Goal: Task Accomplishment & Management: Complete application form

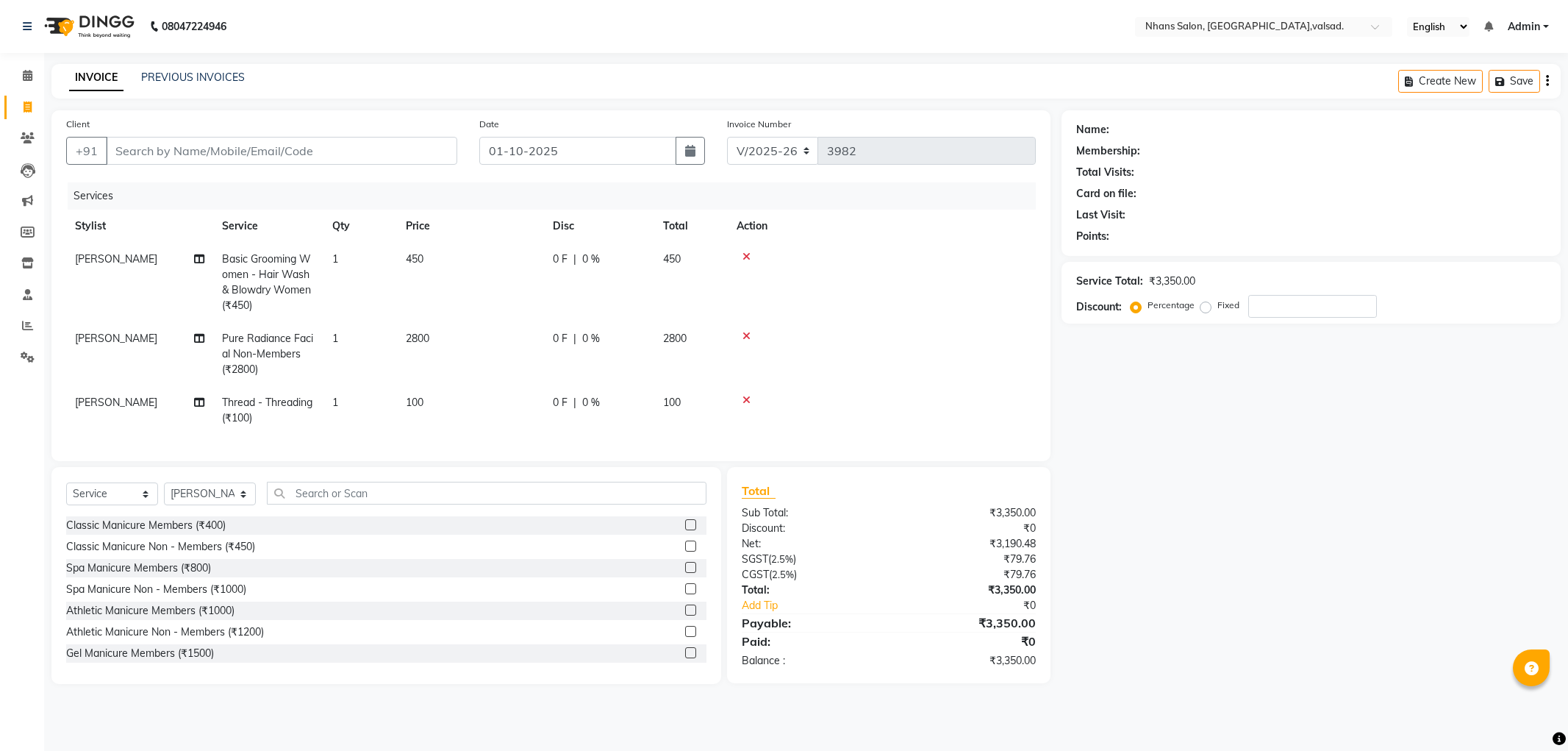
select select "3706"
select select "service"
click at [200, 505] on select "Select Stylist [PERSON_NAME] DIVYA [PERSON_NAME] [PERSON_NAME] MEET OWAIS PALAK…" at bounding box center [210, 493] width 92 height 23
select select "84469"
click at [164, 494] on select "Select Stylist [PERSON_NAME] DIVYA [PERSON_NAME] [PERSON_NAME] MEET OWAIS PALAK…" at bounding box center [210, 493] width 92 height 23
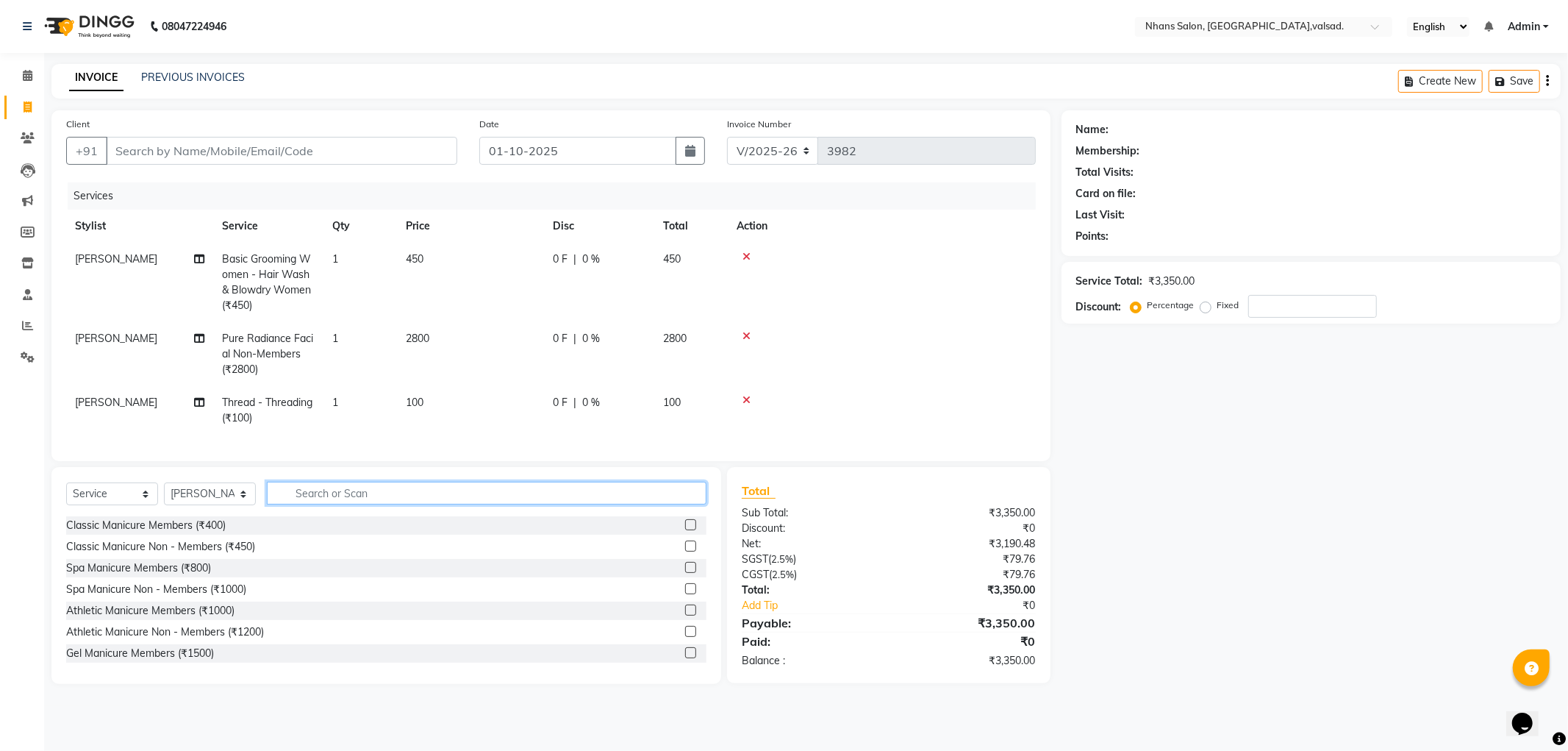
click at [365, 505] on input "text" at bounding box center [487, 493] width 439 height 23
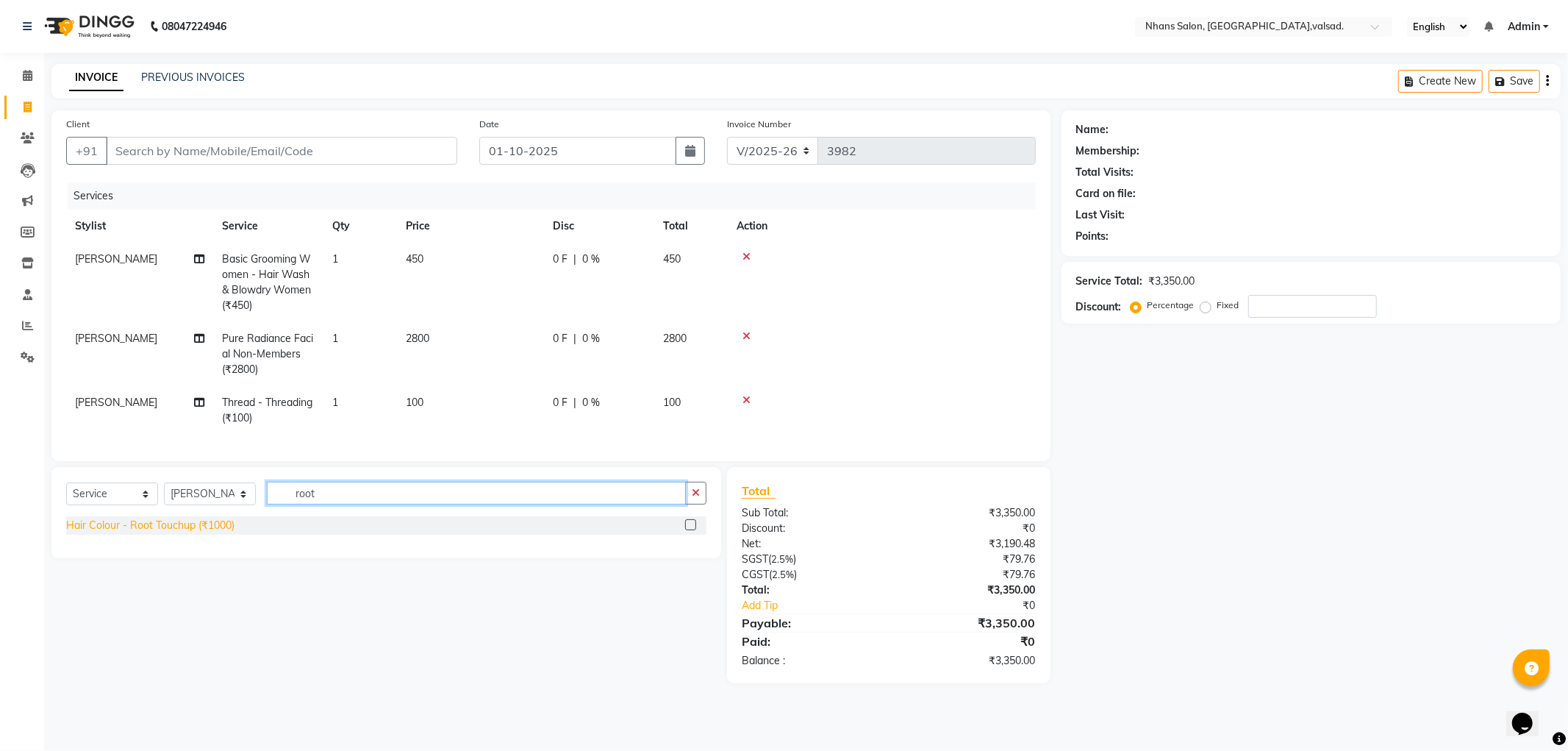
type input "root"
click at [181, 533] on div "Hair Colour - Root Touchup (₹1000)" at bounding box center [150, 525] width 168 height 15
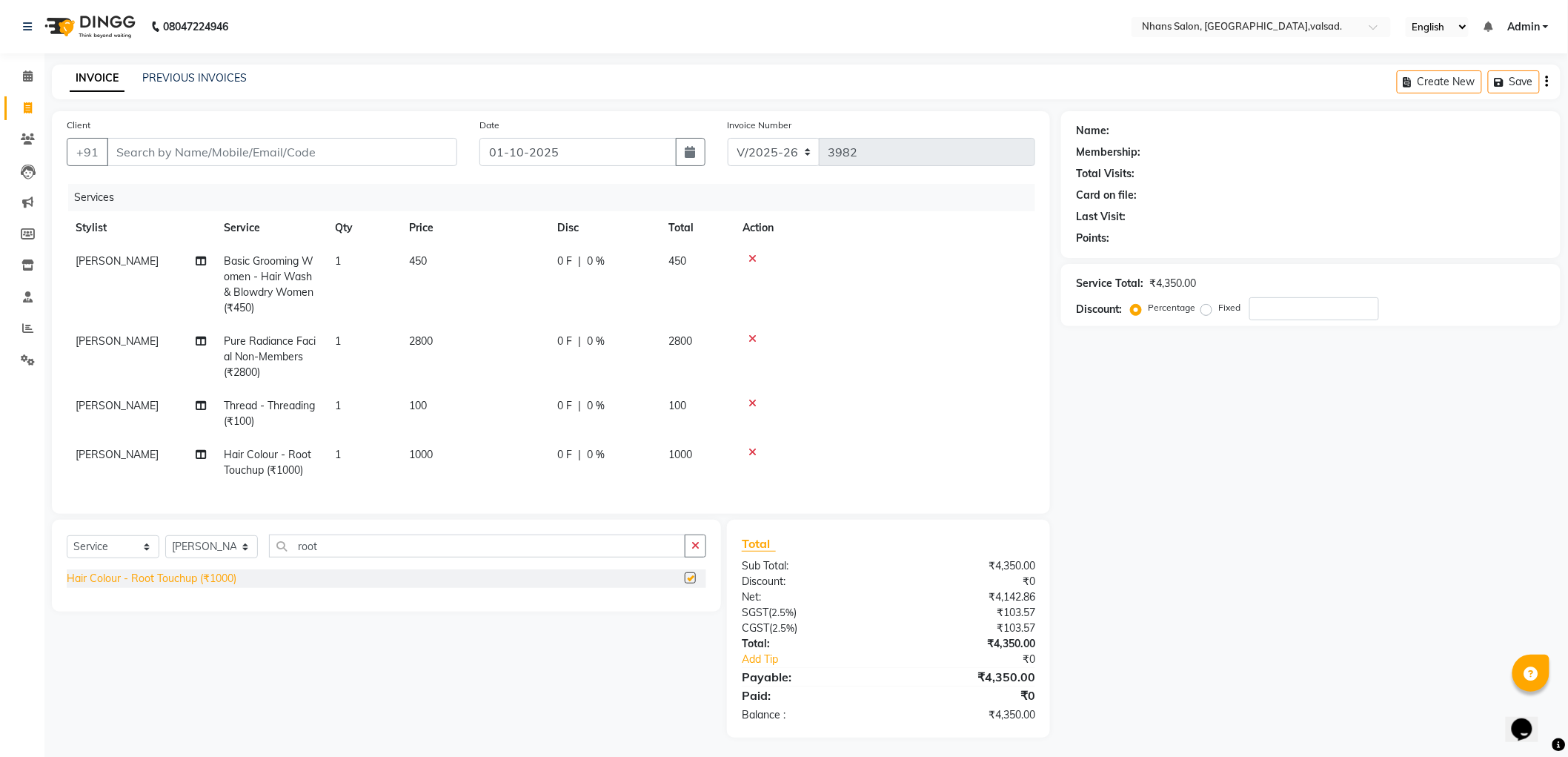
checkbox input "false"
click at [200, 166] on div "Client +91" at bounding box center [262, 147] width 413 height 61
click at [203, 145] on input "Client" at bounding box center [282, 152] width 350 height 28
click at [201, 554] on select "Select Stylist [PERSON_NAME] DIVYA [PERSON_NAME] [PERSON_NAME] MEET OWAIS PALAK…" at bounding box center [212, 546] width 92 height 23
click at [208, 554] on select "Select Stylist [PERSON_NAME] DIVYA [PERSON_NAME] [PERSON_NAME] MEET OWAIS PALAK…" at bounding box center [212, 546] width 92 height 23
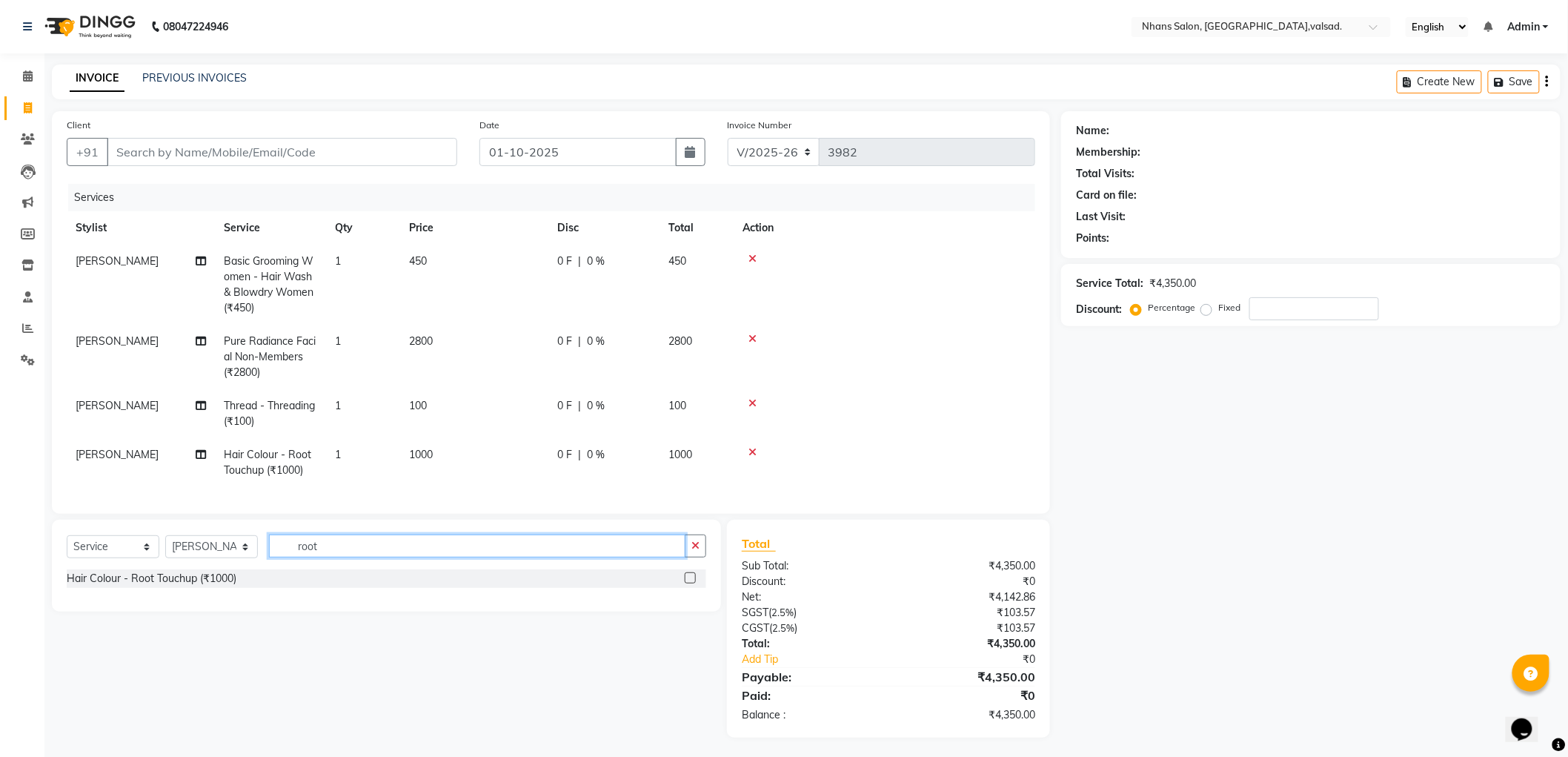
drag, startPoint x: 347, startPoint y: 554, endPoint x: 234, endPoint y: 554, distance: 113.0
click at [234, 554] on div "Select Service Product Membership Package Voucher Prepaid Gift Card Select Styl…" at bounding box center [386, 552] width 639 height 35
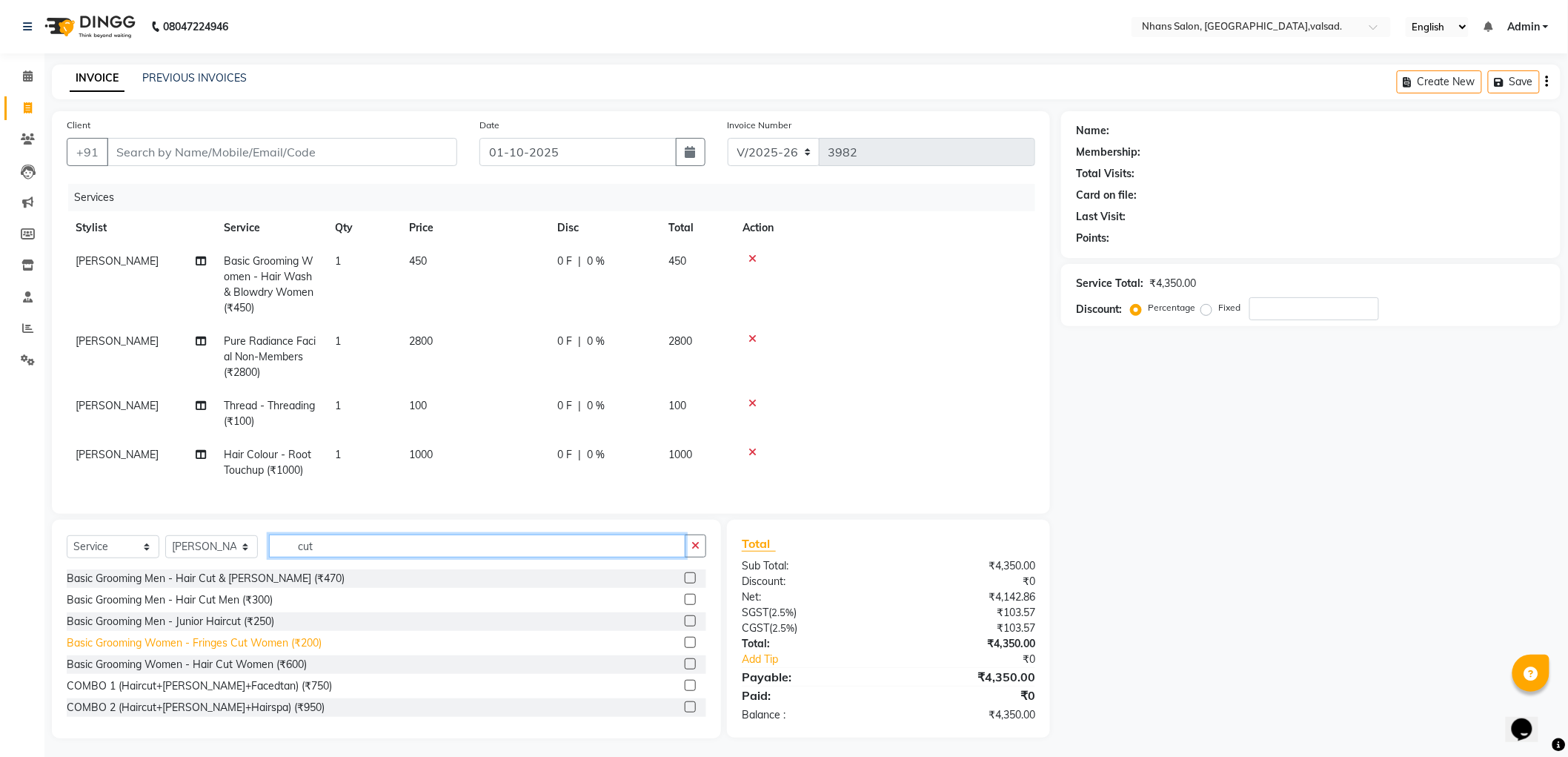
type input "cut"
click at [272, 651] on div "Basic Grooming Women - Fringes Cut Women (₹200)" at bounding box center [194, 643] width 255 height 15
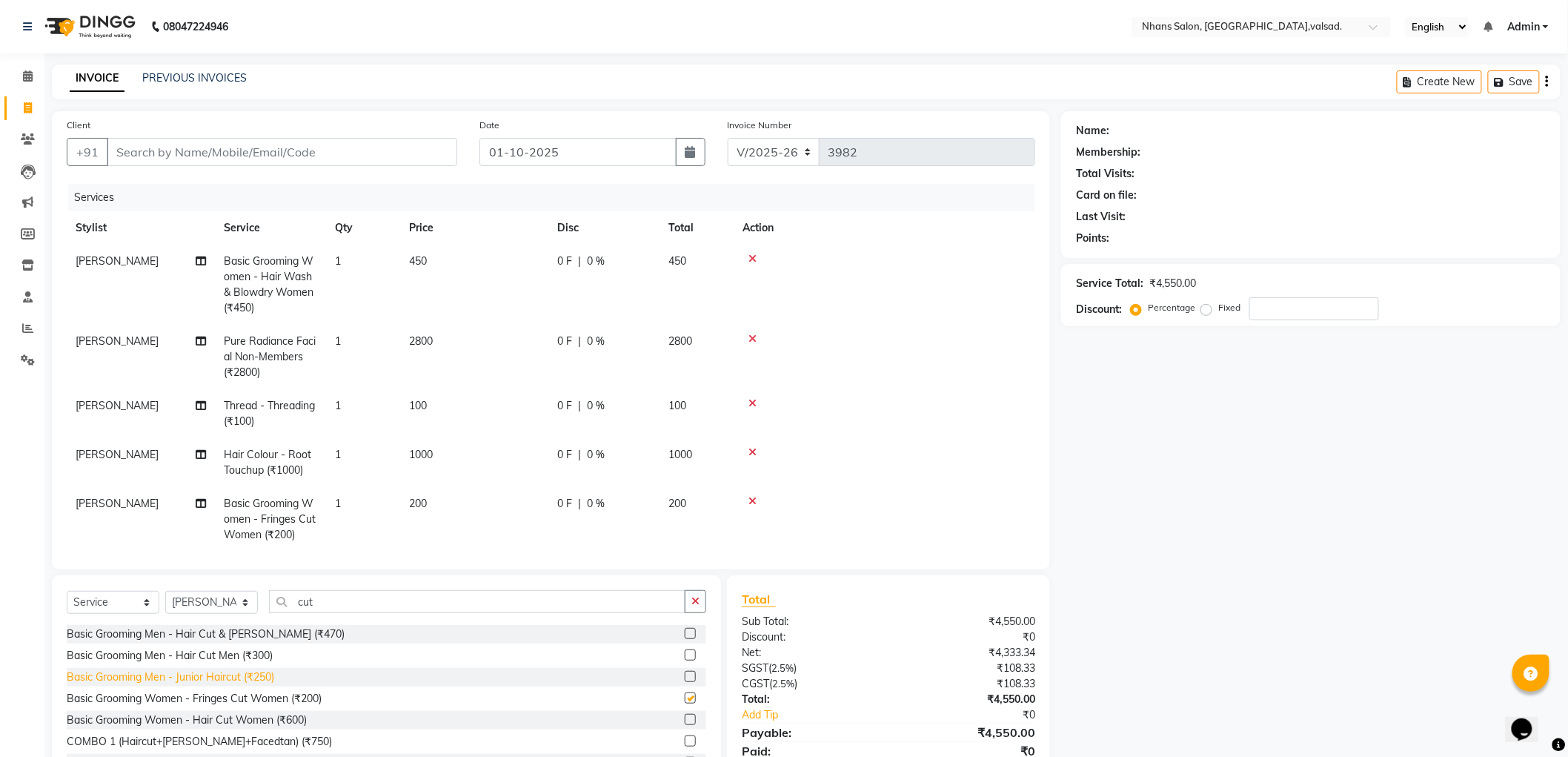
checkbox input "false"
click at [268, 673] on div "Basic Grooming Men - Junior Haircut (₹250)" at bounding box center [170, 677] width 208 height 15
checkbox input "false"
click at [298, 714] on div "Basic Grooming Women - Hair Cut Women (₹600)" at bounding box center [187, 720] width 240 height 15
checkbox input "false"
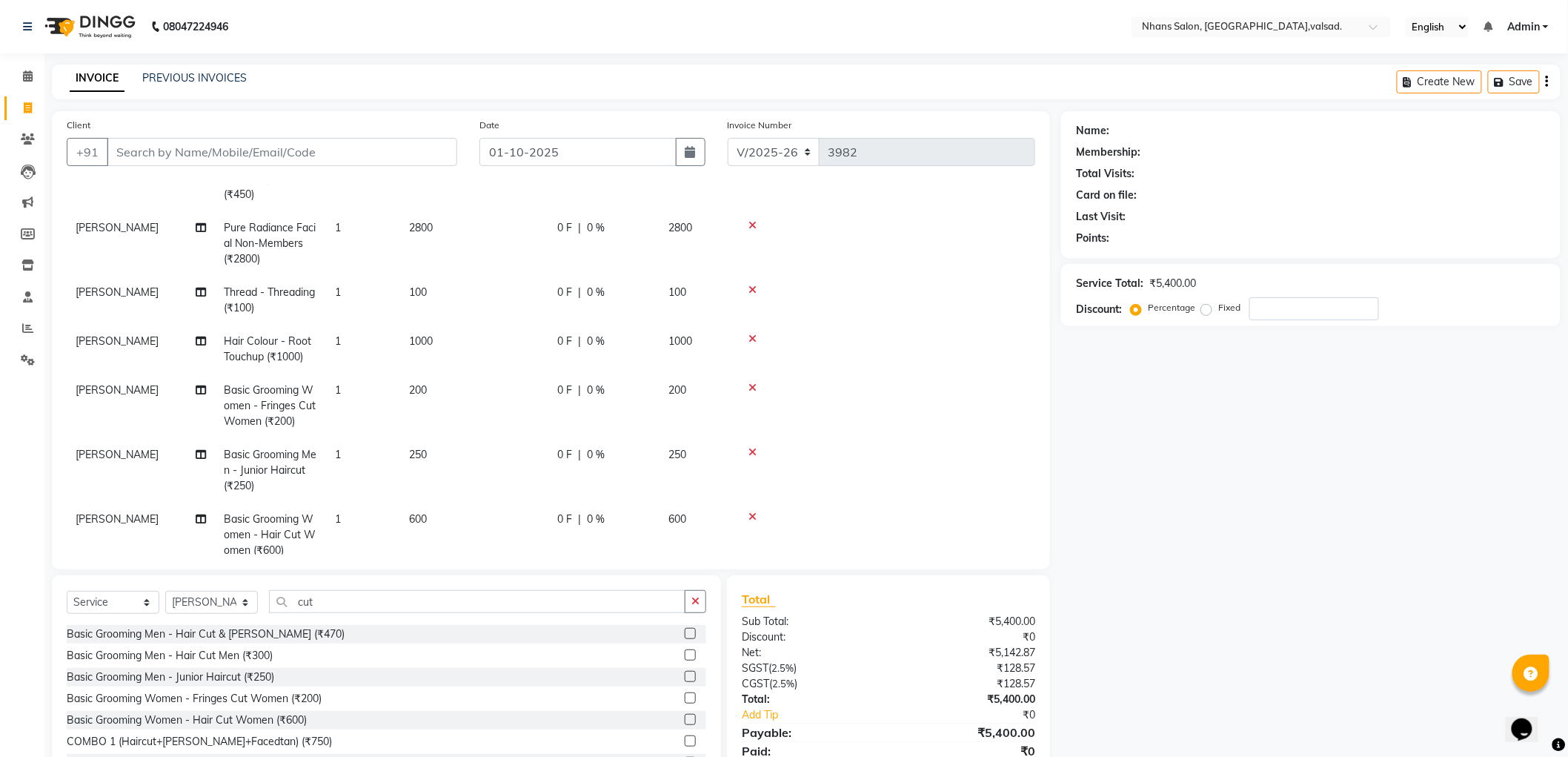
scroll to position [150, 0]
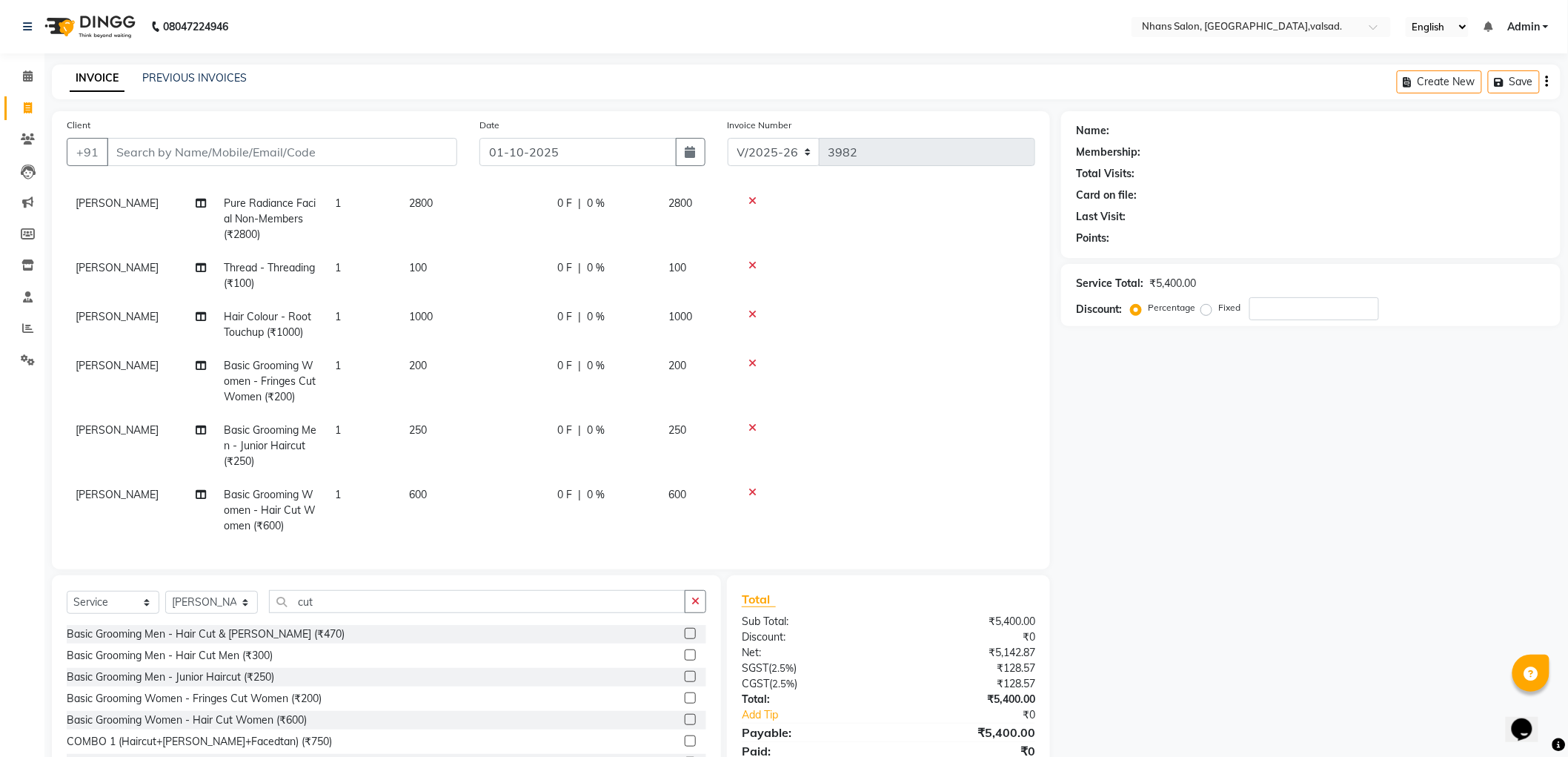
click at [749, 423] on icon at bounding box center [753, 428] width 8 height 11
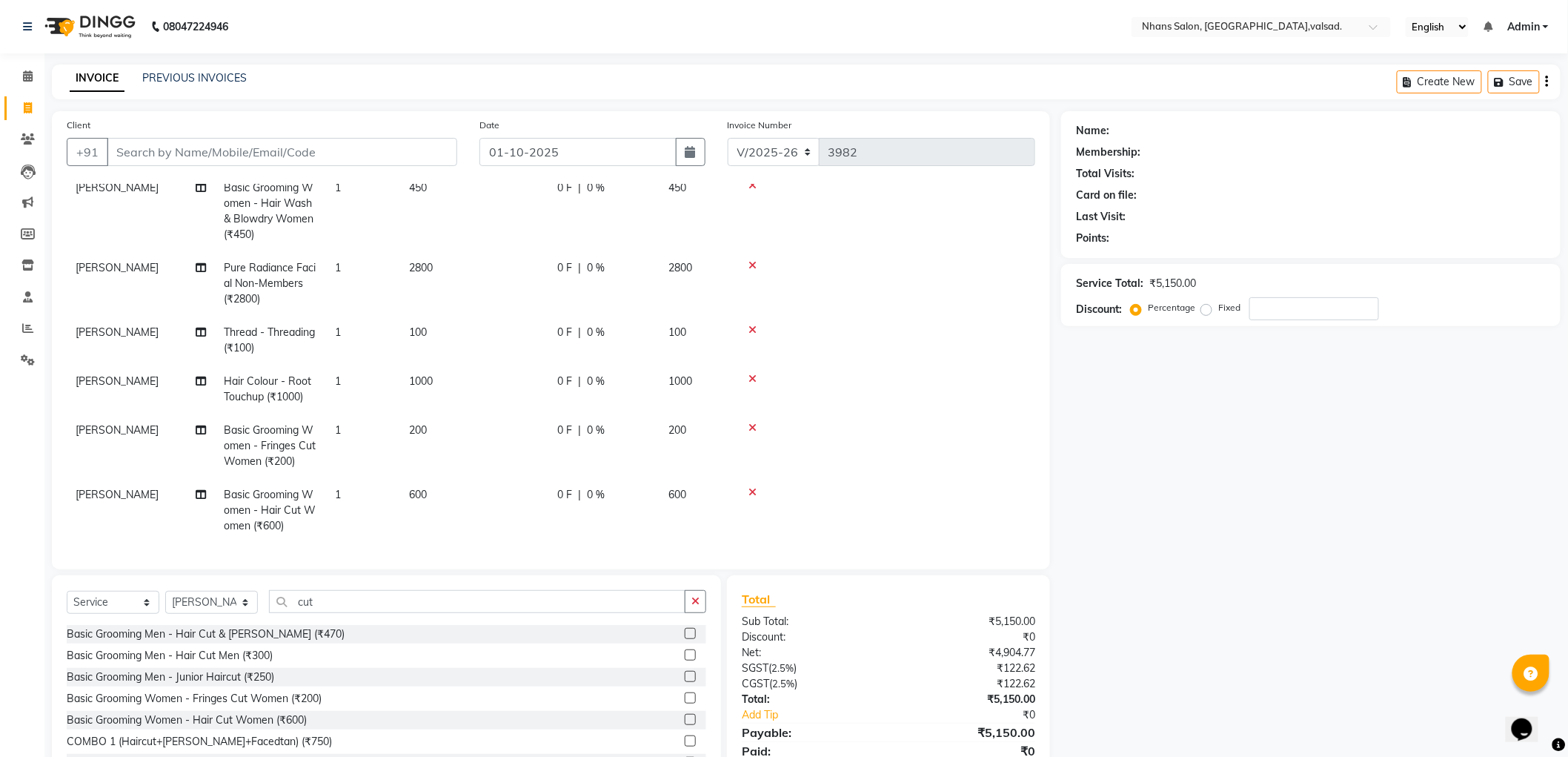
scroll to position [85, 0]
click at [754, 423] on icon at bounding box center [753, 428] width 8 height 11
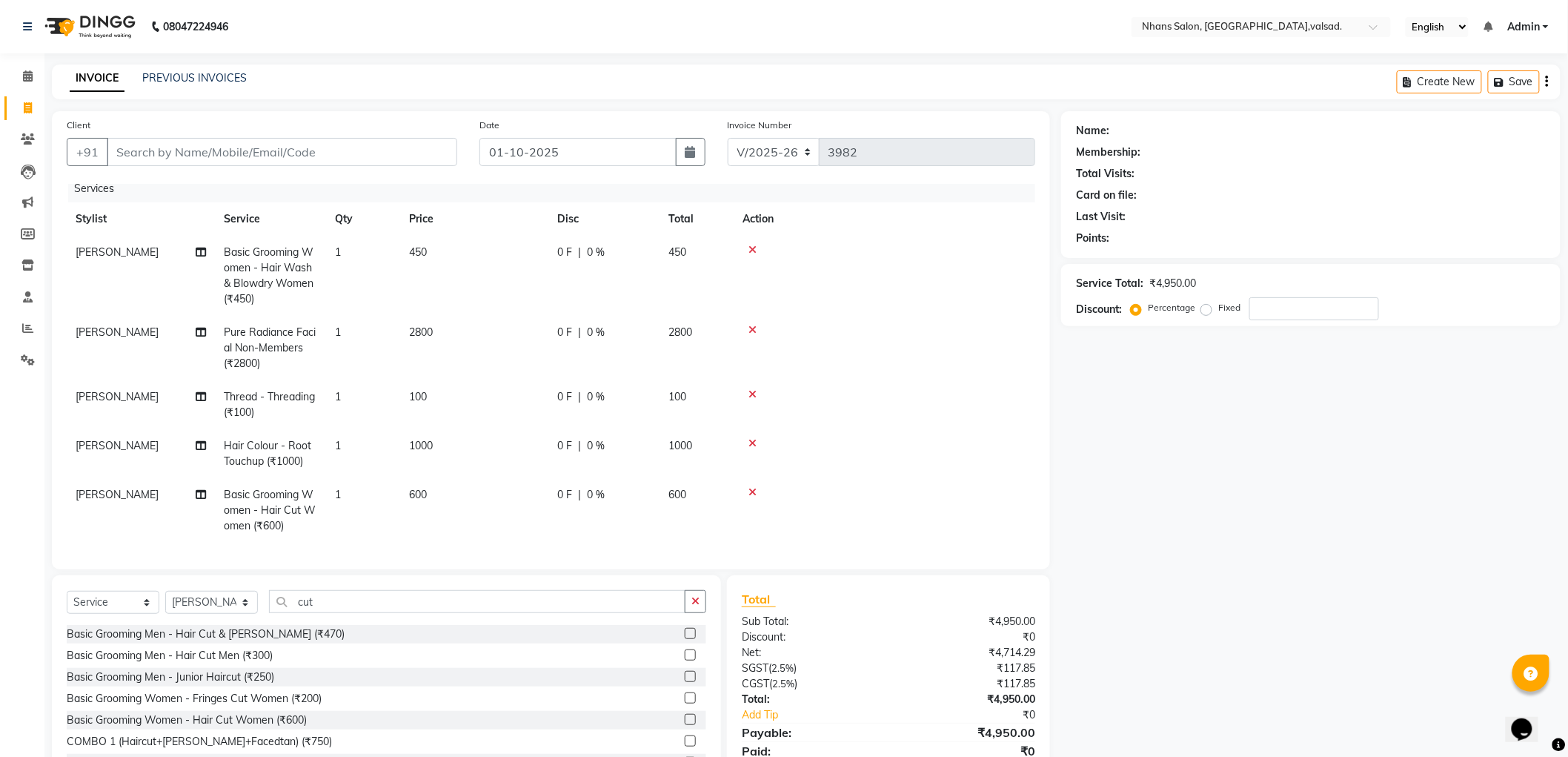
scroll to position [21, 0]
click at [846, 404] on td at bounding box center [884, 405] width 302 height 49
click at [300, 158] on input "Client" at bounding box center [282, 152] width 350 height 28
click at [320, 146] on input "Client" at bounding box center [282, 152] width 350 height 28
click at [298, 135] on div "Client +91" at bounding box center [262, 147] width 413 height 61
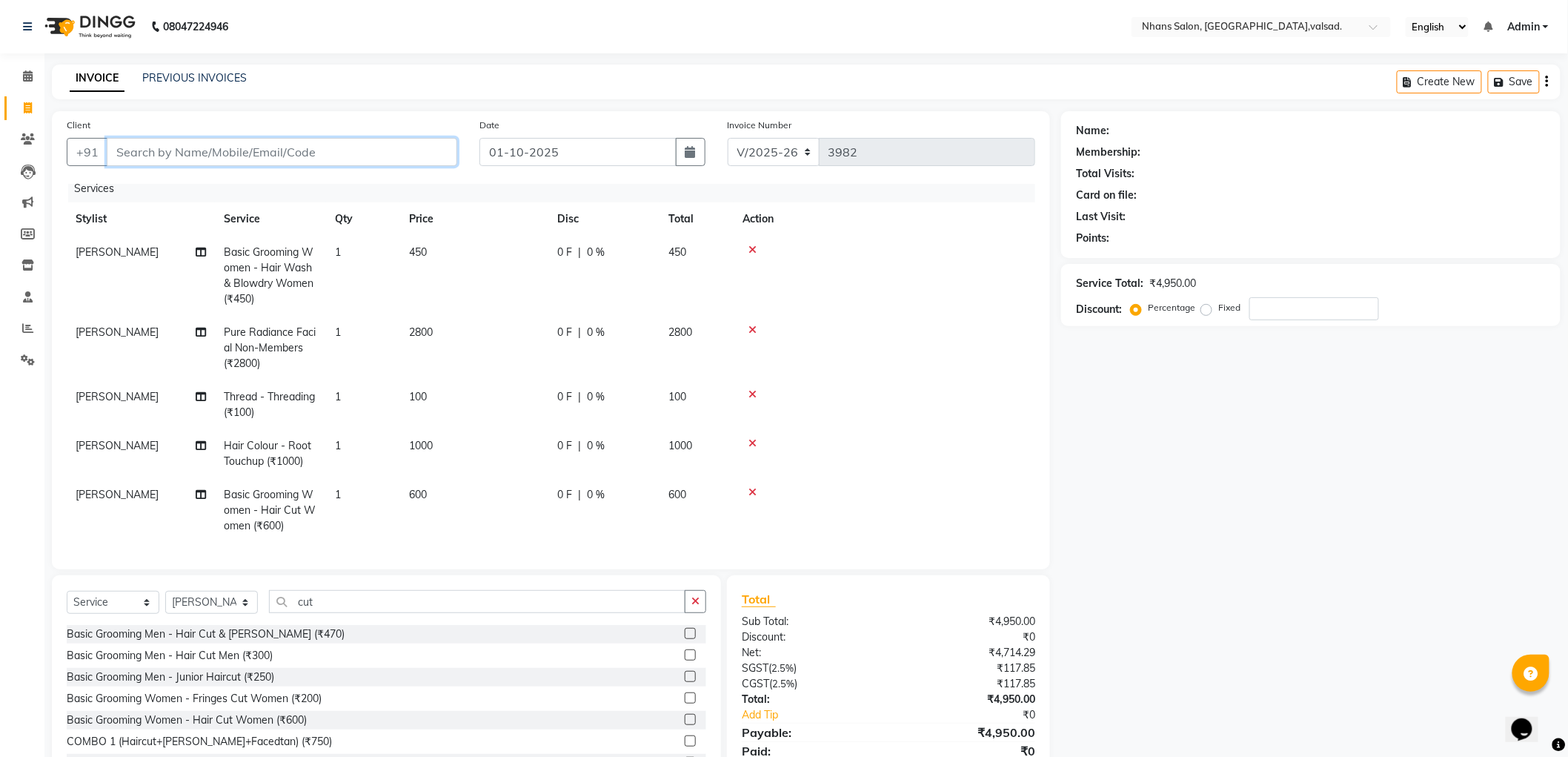
click at [295, 145] on input "Client" at bounding box center [282, 152] width 350 height 28
type input "9"
type input "0"
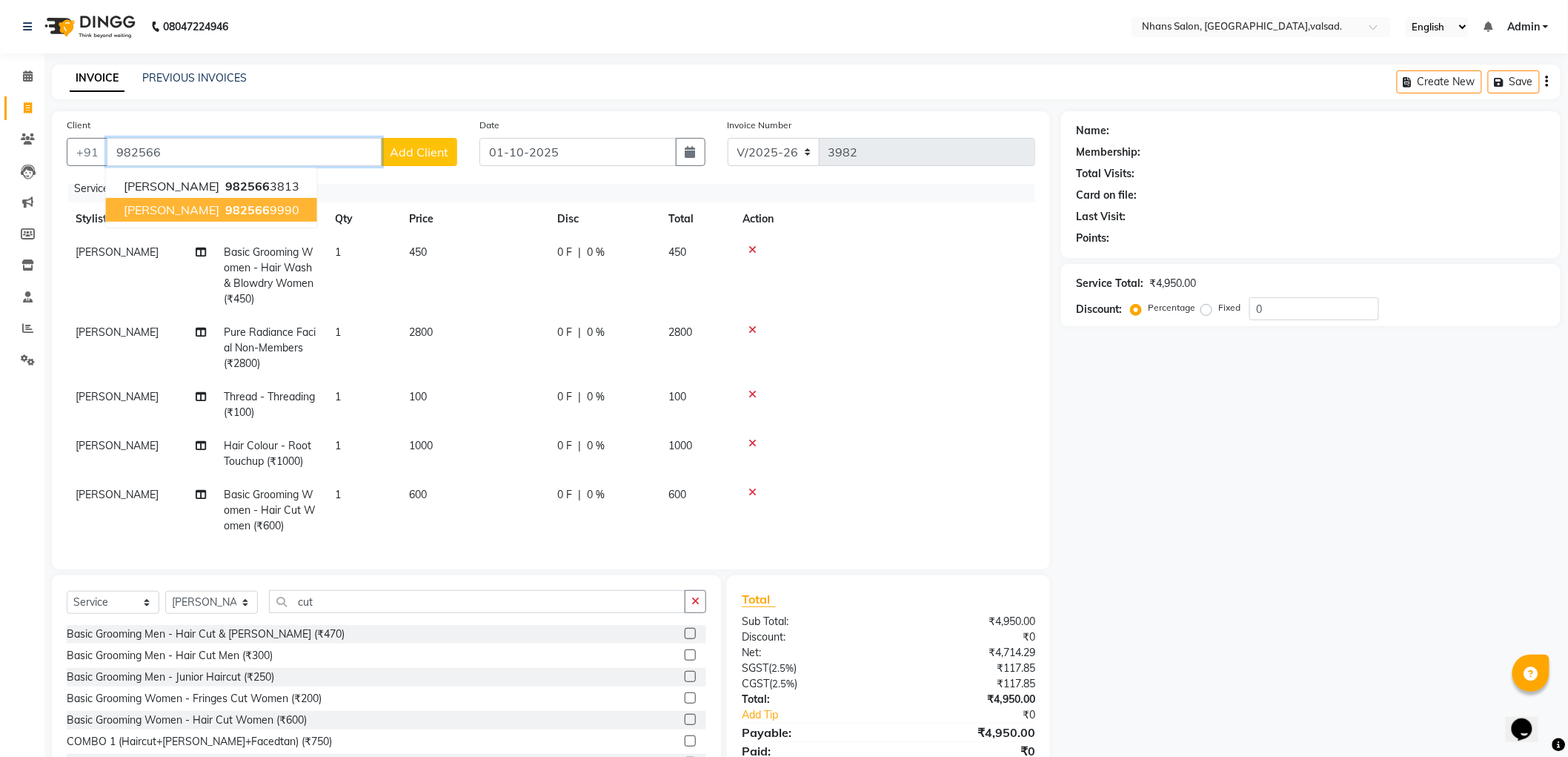
click at [178, 199] on button "[PERSON_NAME] 982566 9990" at bounding box center [212, 209] width 211 height 24
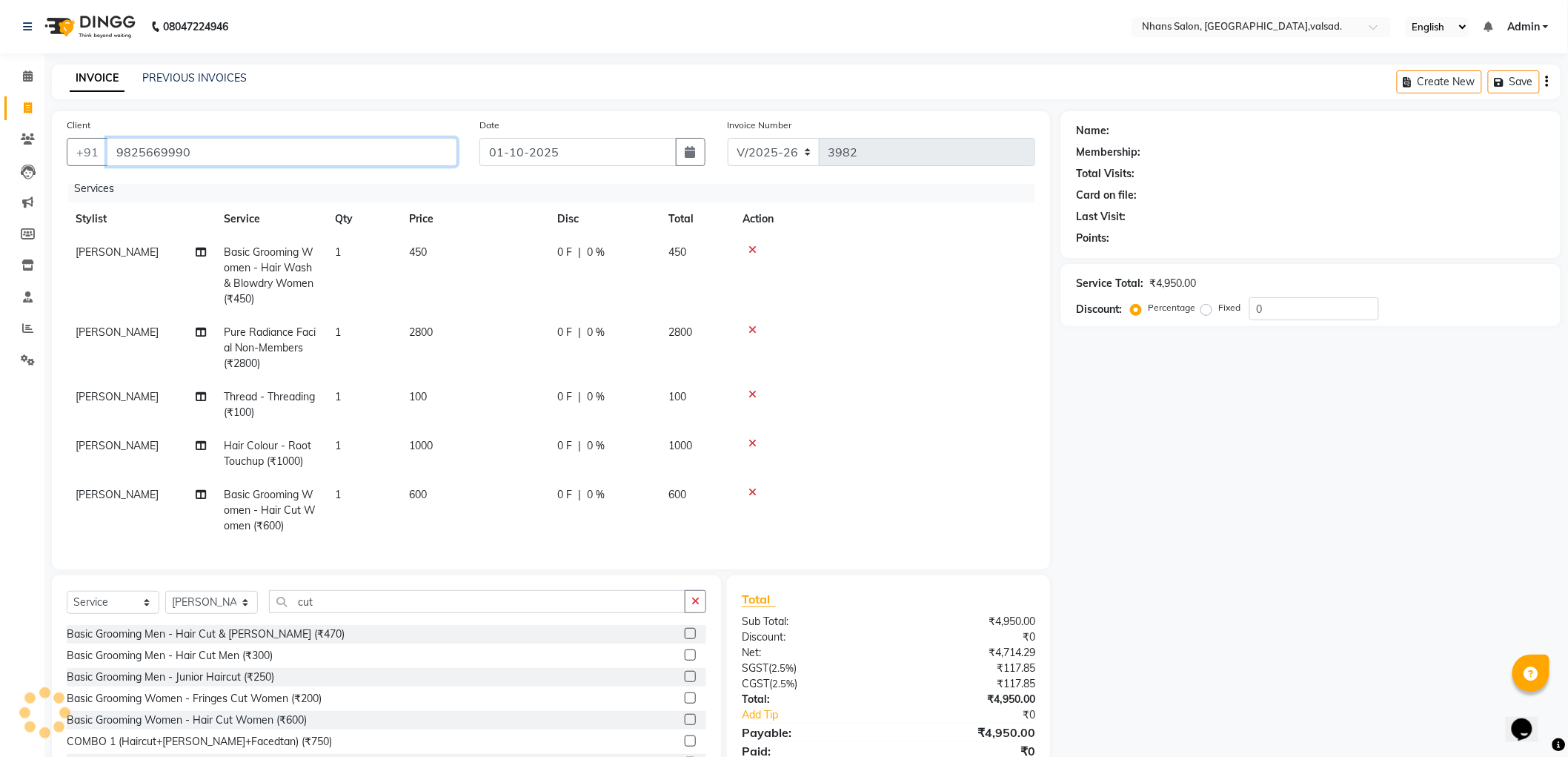
type input "9825669990"
select select "1: Object"
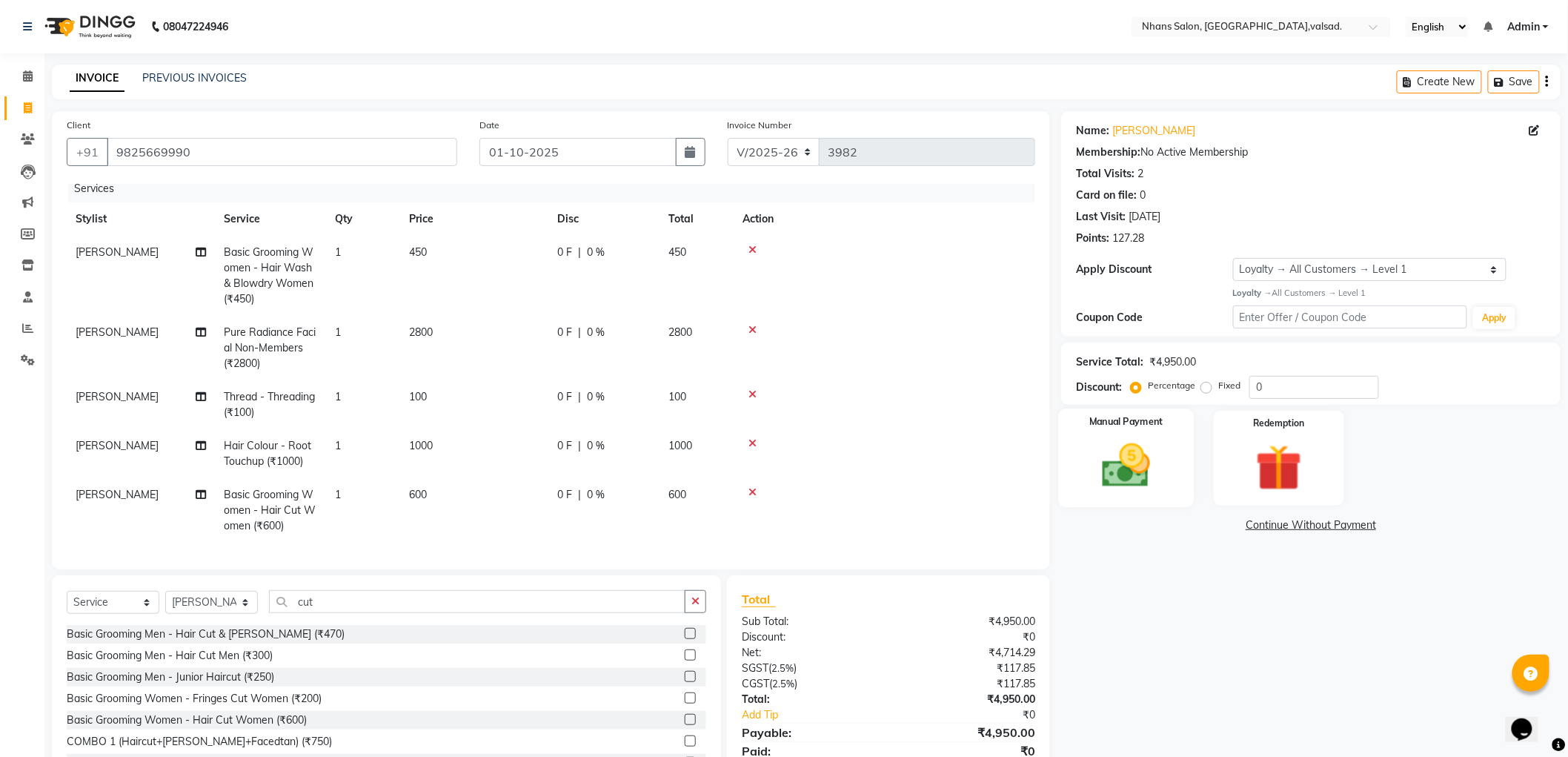
click at [1149, 472] on img at bounding box center [1126, 466] width 79 height 56
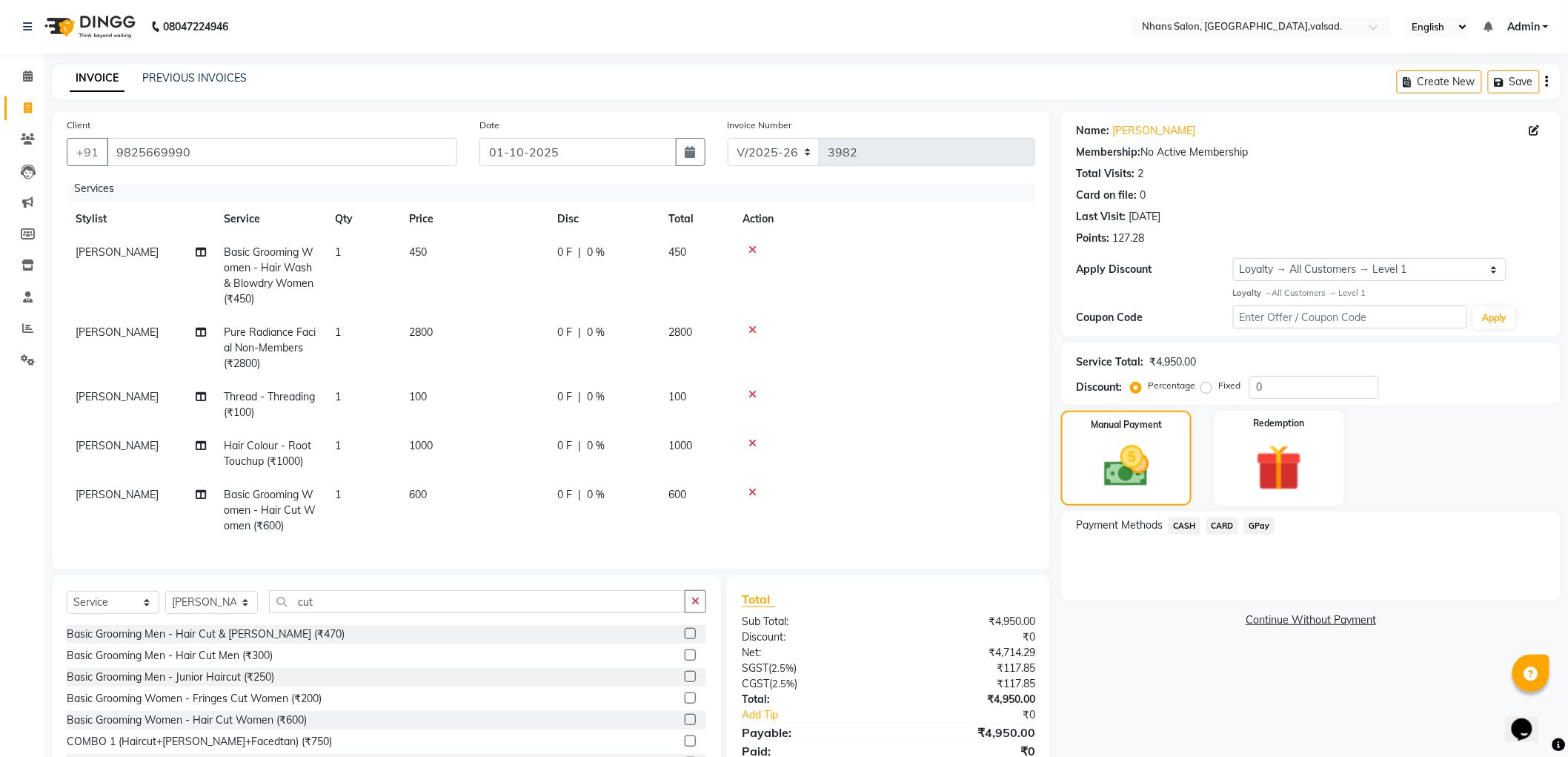
click at [1264, 527] on span "GPay" at bounding box center [1259, 526] width 30 height 17
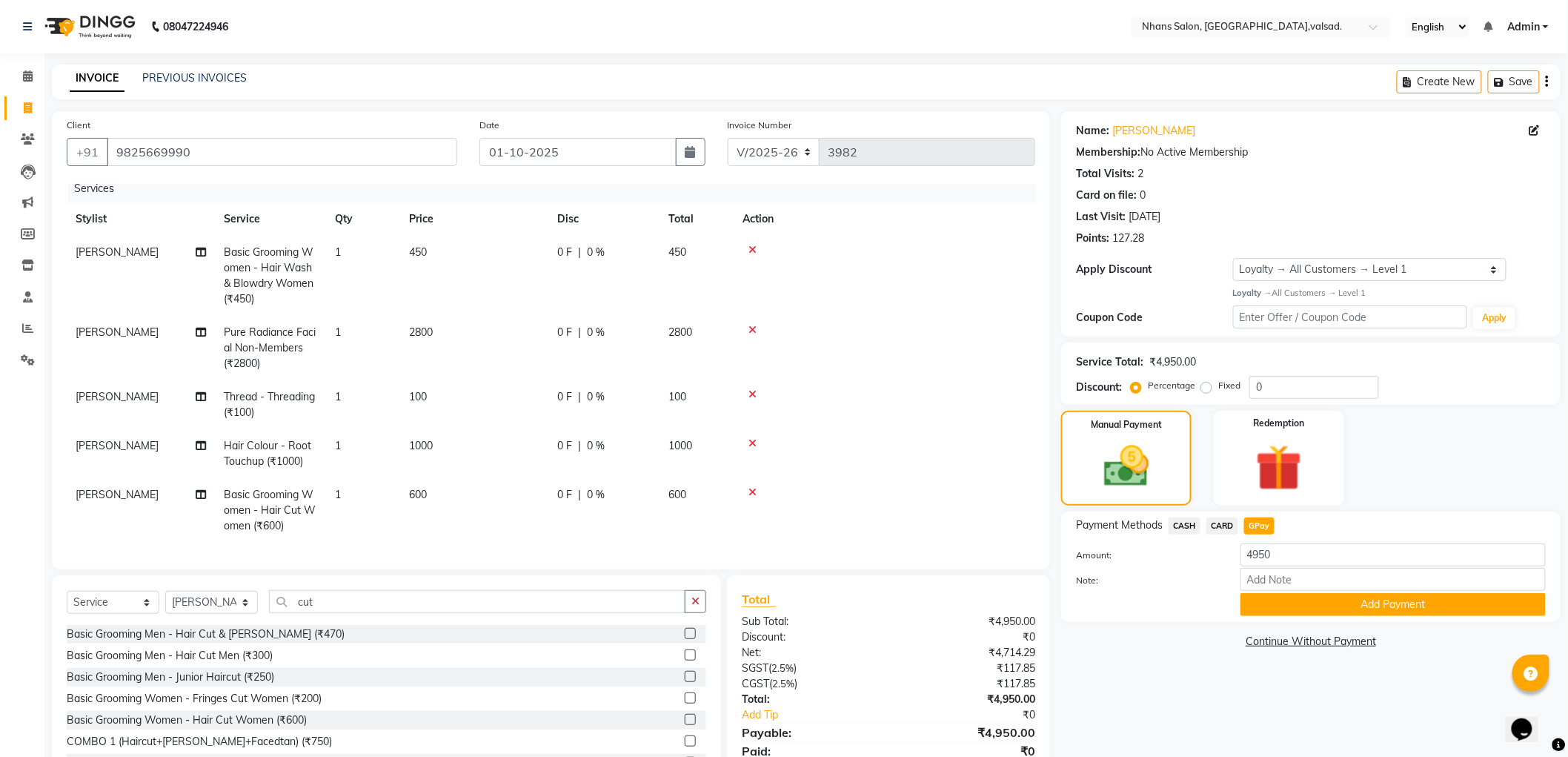
click at [1188, 518] on span "CASH" at bounding box center [1184, 526] width 32 height 17
click at [1282, 594] on button "Add Payment" at bounding box center [1393, 604] width 305 height 23
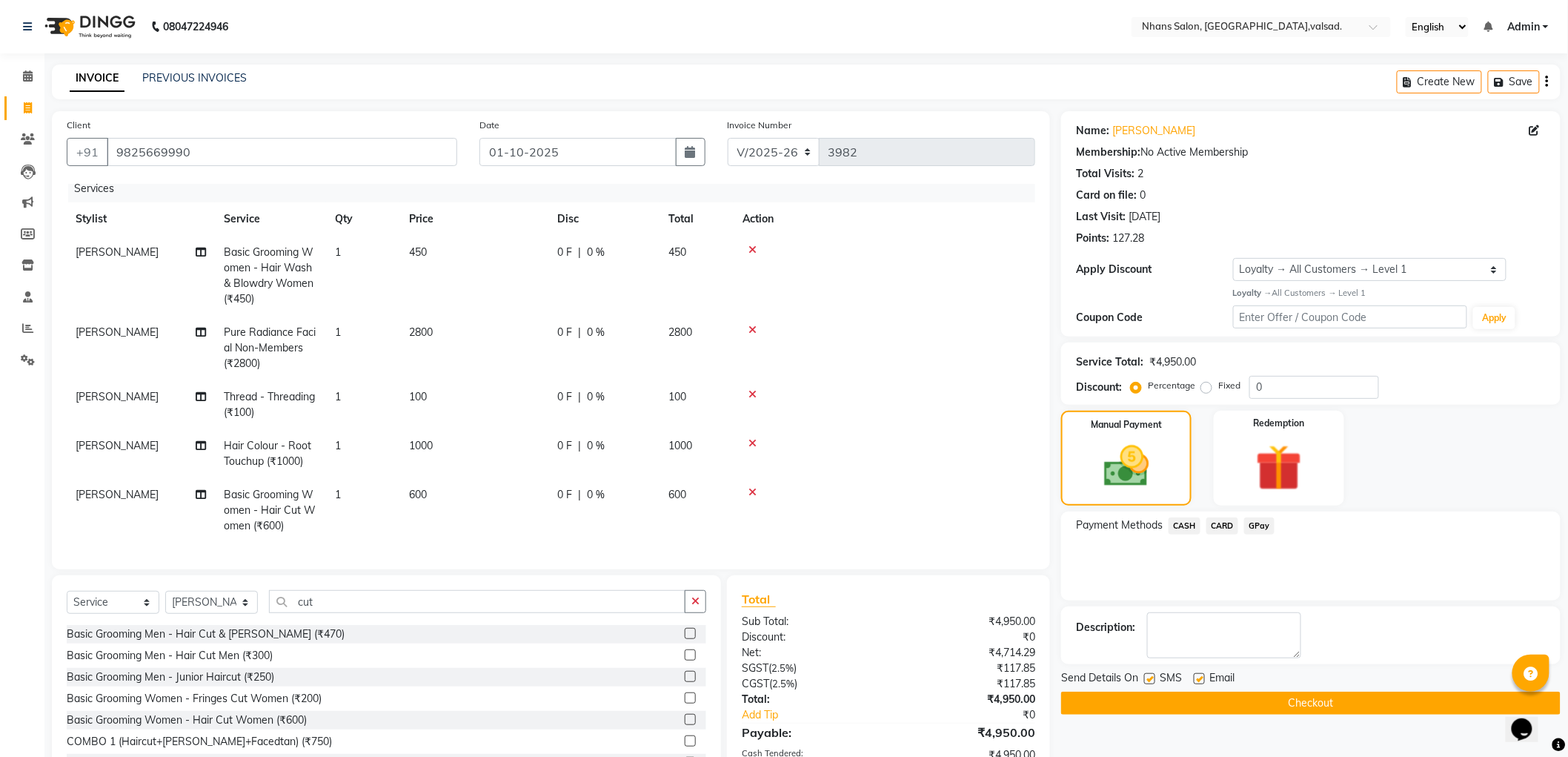
scroll to position [183, 0]
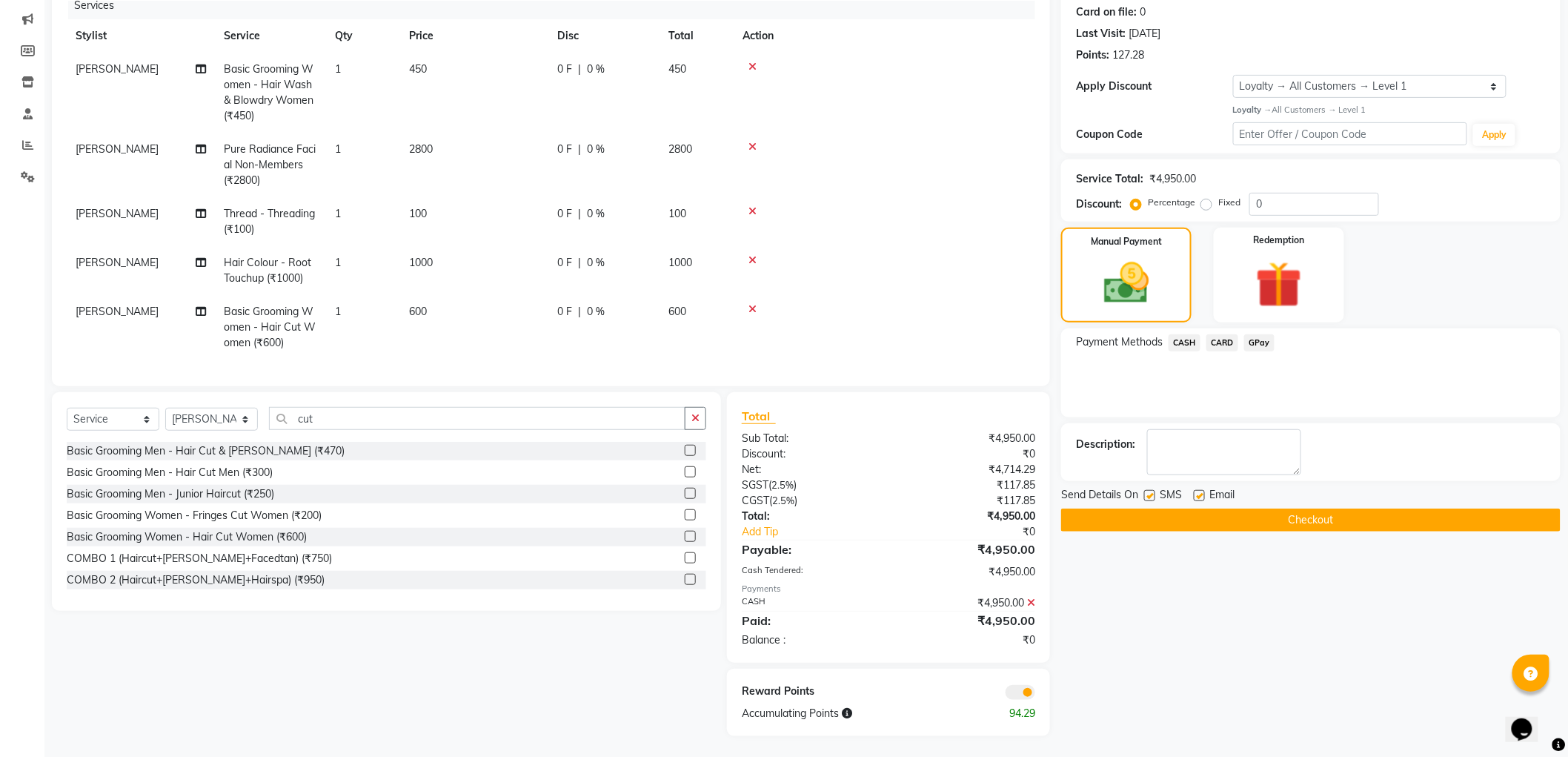
click at [1343, 524] on button "Checkout" at bounding box center [1311, 520] width 500 height 23
